Goal: Find specific page/section: Find specific page/section

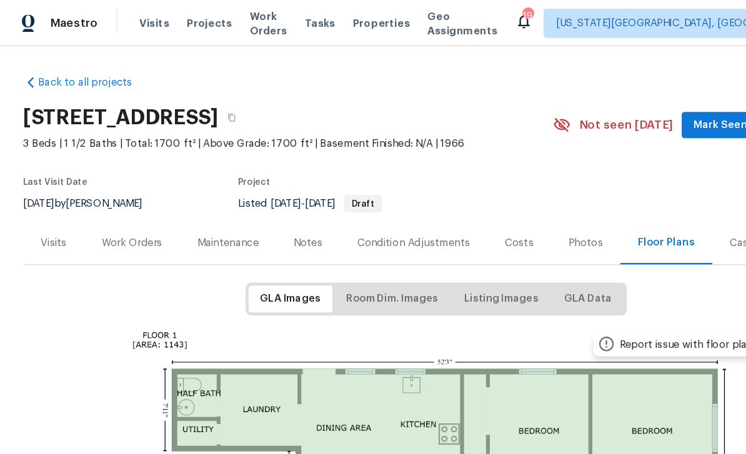
click at [246, 25] on span "Work Orders" at bounding box center [230, 19] width 32 height 25
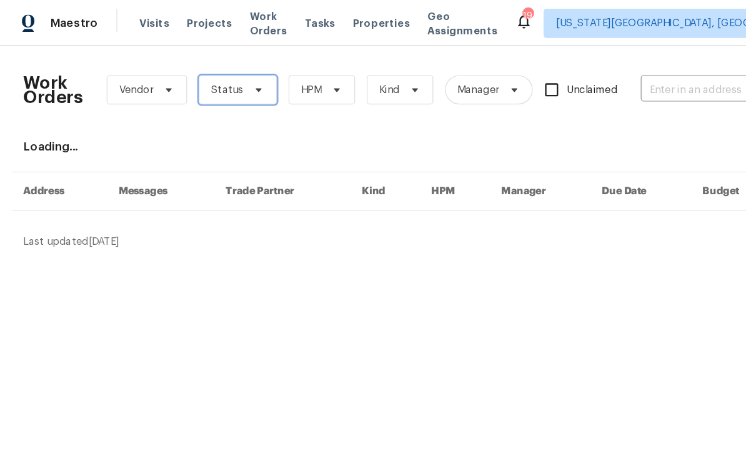
click at [222, 86] on span "Status" at bounding box center [203, 76] width 67 height 25
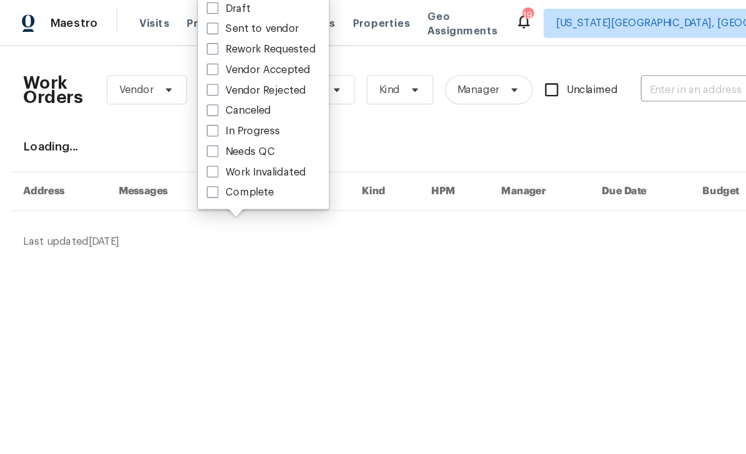
click at [360, 53] on div "Work Orders Vendor Status HPM Kind Manager Unclaimed ​" at bounding box center [364, 76] width 688 height 55
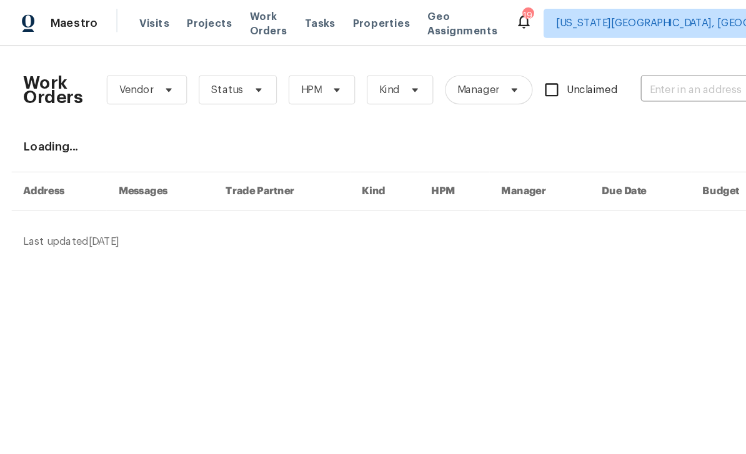
click at [185, 26] on span "Projects" at bounding box center [179, 20] width 39 height 12
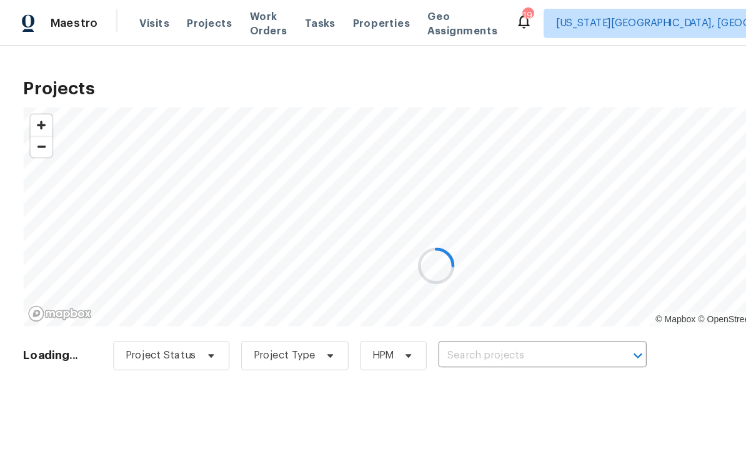
click at [457, 306] on div at bounding box center [373, 227] width 746 height 454
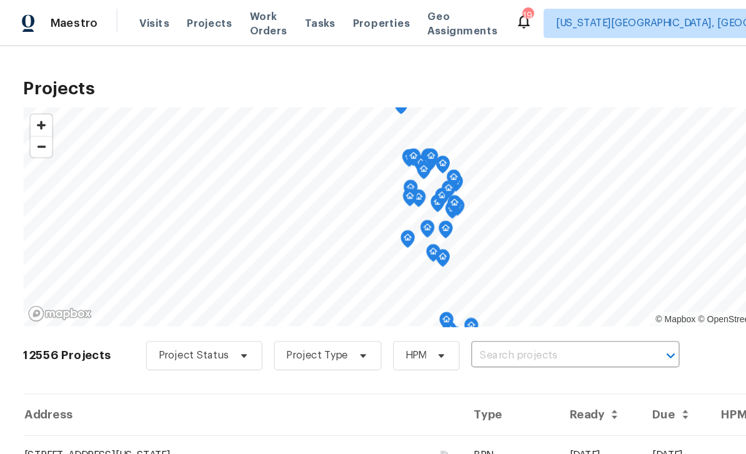
click at [458, 305] on input "text" at bounding box center [474, 304] width 143 height 19
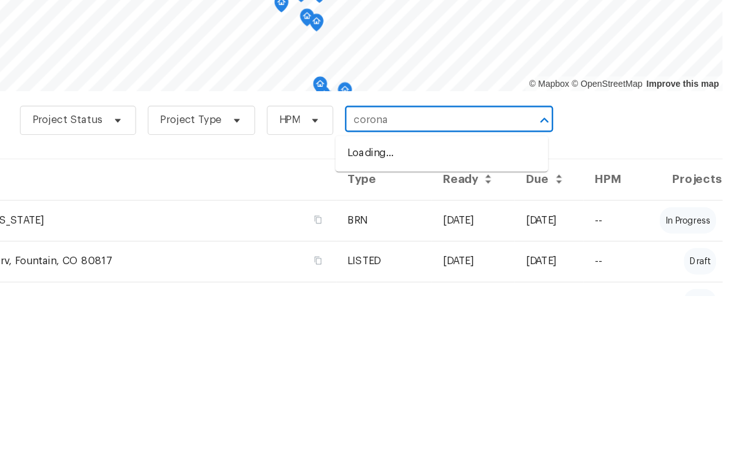
type input "corona"
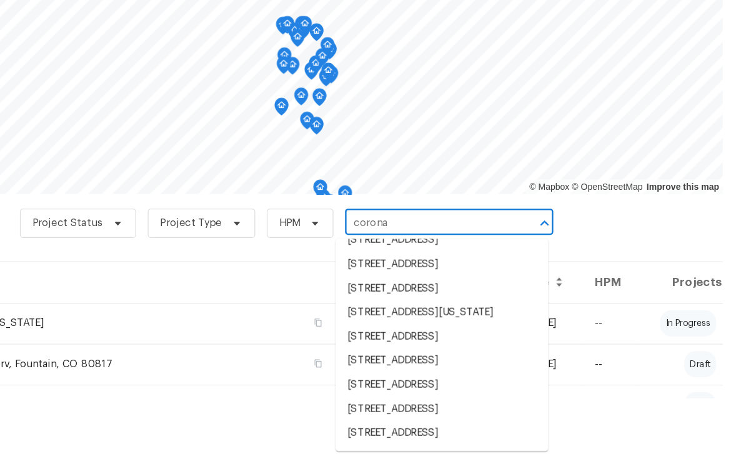
scroll to position [202, 0]
click at [395, 323] on li "[STREET_ADDRESS][US_STATE]" at bounding box center [486, 333] width 182 height 21
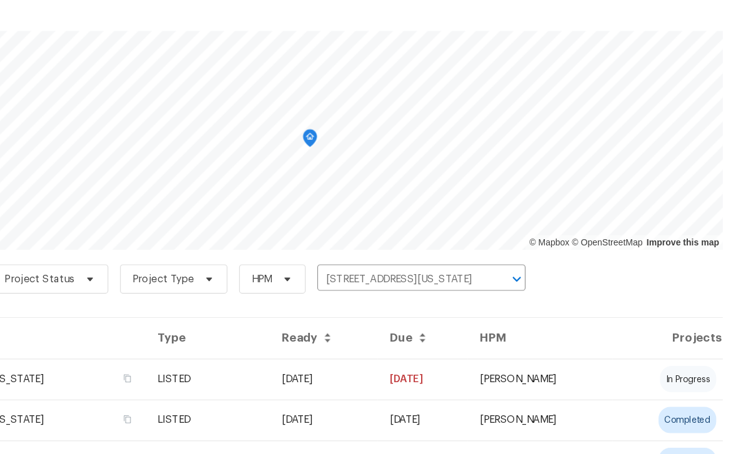
click at [152, 372] on td "[STREET_ADDRESS][US_STATE]" at bounding box center [126, 389] width 212 height 35
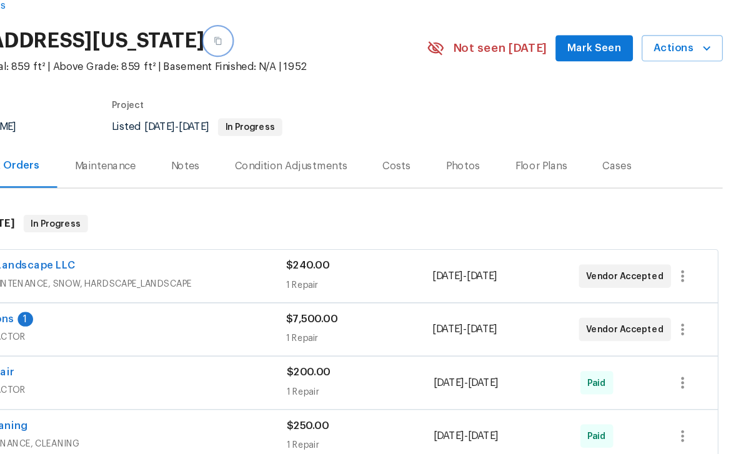
click at [298, 97] on icon "button" at bounding box center [294, 100] width 7 height 7
